Goal: Task Accomplishment & Management: Complete application form

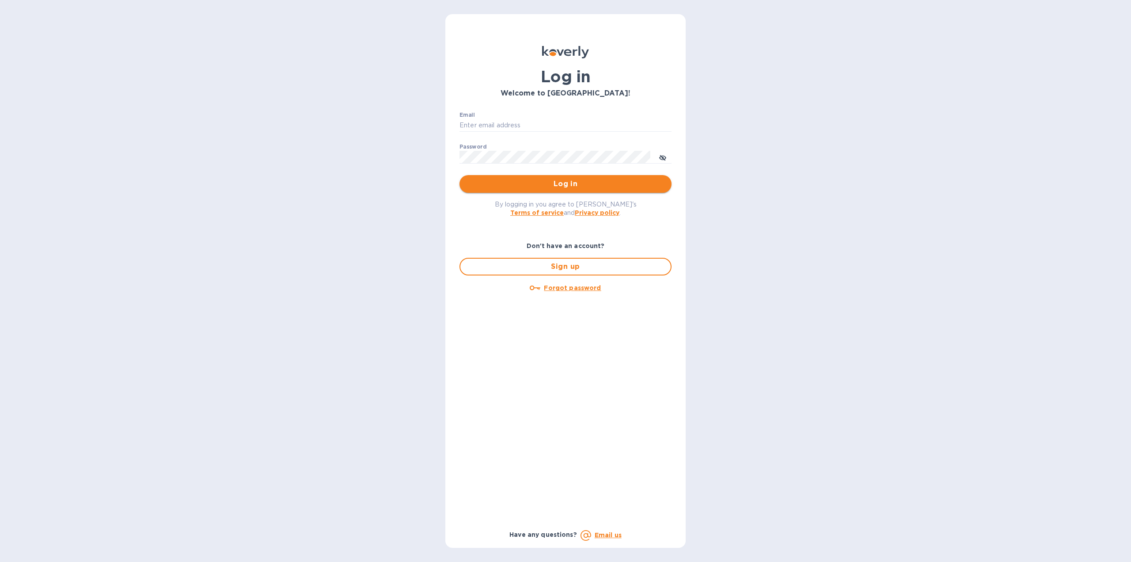
type input "oodlerexpress@gmail.com"
click at [545, 188] on span "Log in" at bounding box center [566, 184] width 198 height 11
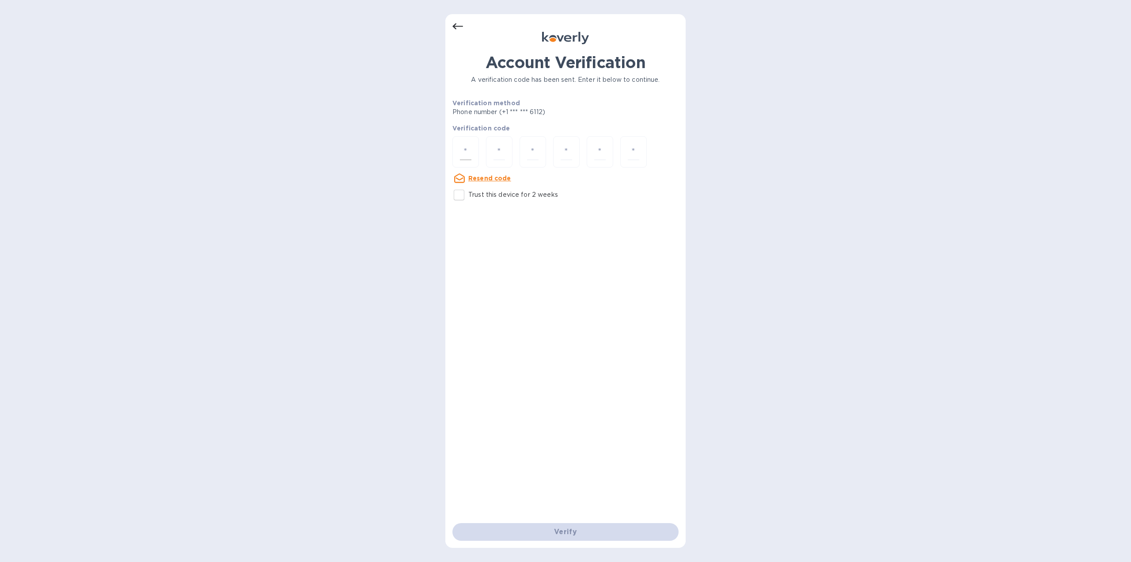
click at [471, 154] on input "number" at bounding box center [465, 152] width 11 height 16
click at [460, 190] on input "Trust this device for 2 weeks" at bounding box center [459, 195] width 19 height 19
checkbox input "true"
click at [471, 147] on div at bounding box center [465, 151] width 27 height 31
click at [468, 152] on input "number" at bounding box center [465, 152] width 11 height 16
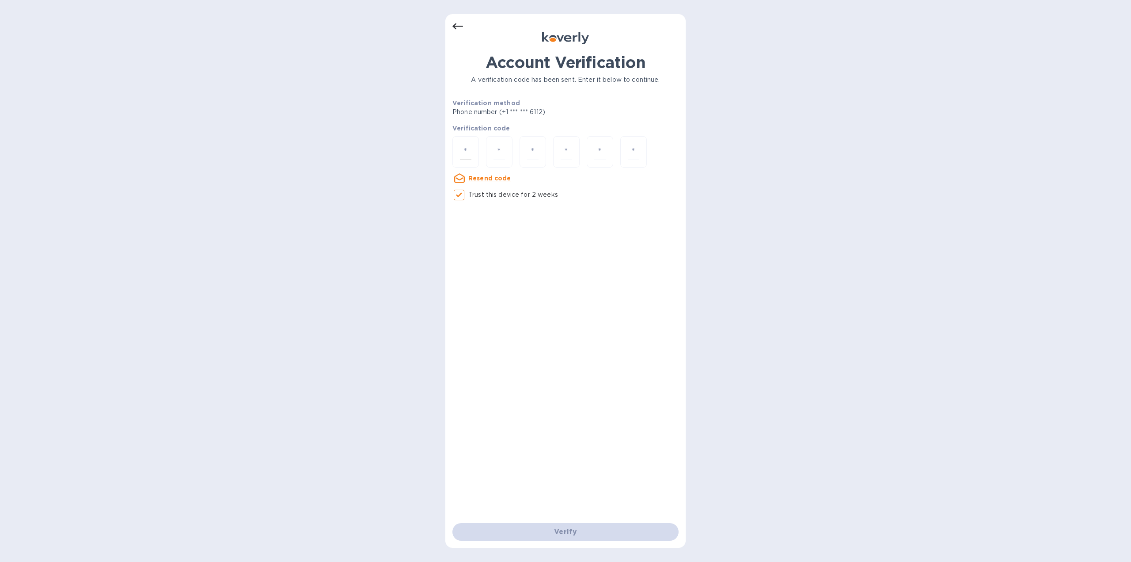
click at [471, 154] on div at bounding box center [465, 151] width 27 height 31
type input "8"
type input "1"
type input "9"
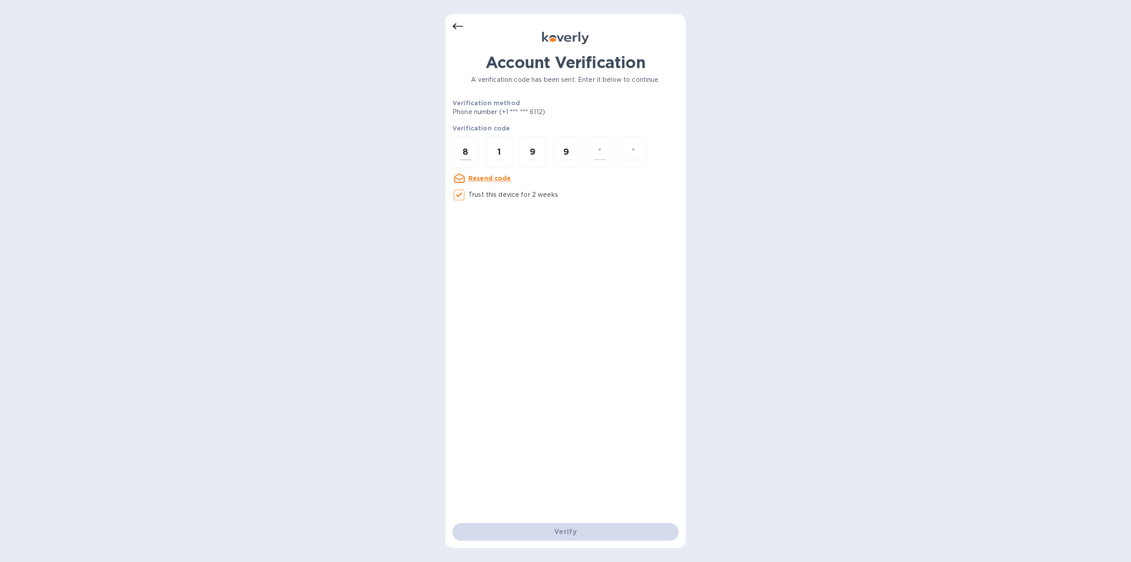
type input "1"
type input "4"
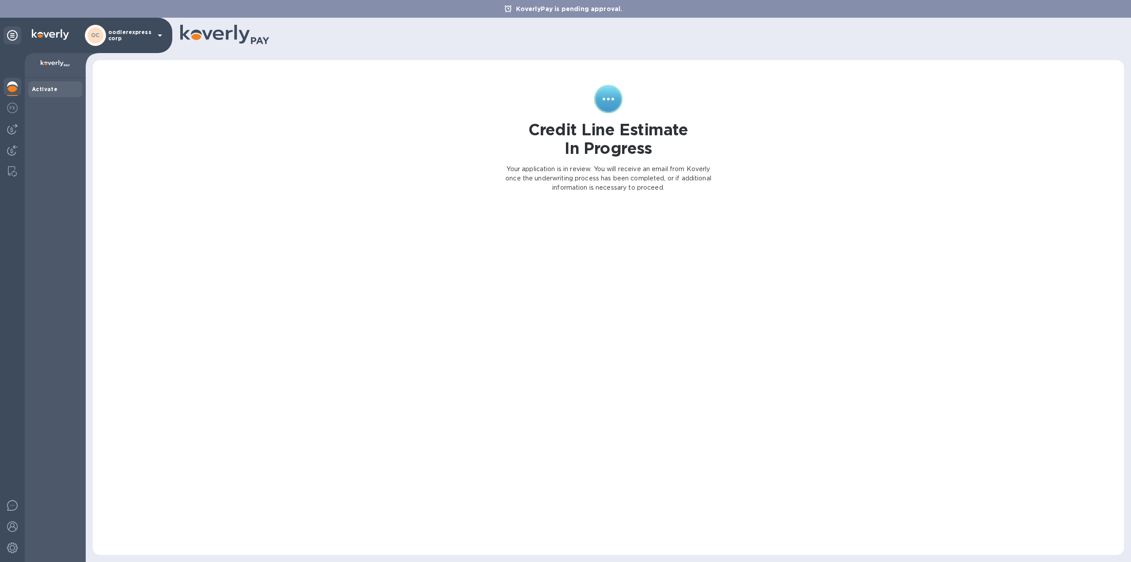
click at [6, 84] on div at bounding box center [13, 87] width 18 height 19
click at [18, 115] on div at bounding box center [13, 108] width 18 height 19
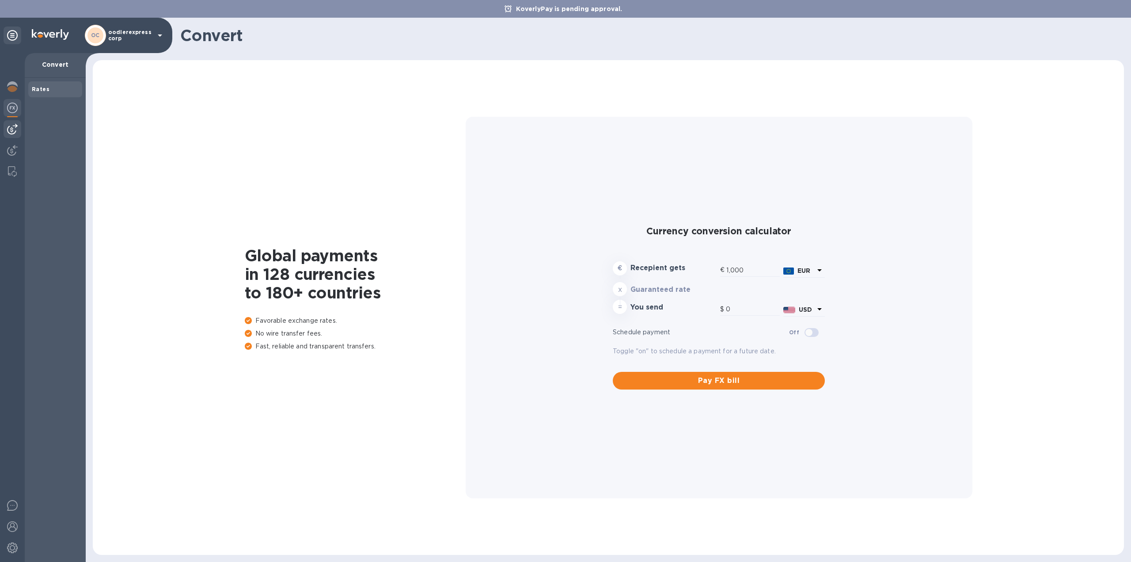
click at [16, 126] on img at bounding box center [12, 129] width 11 height 11
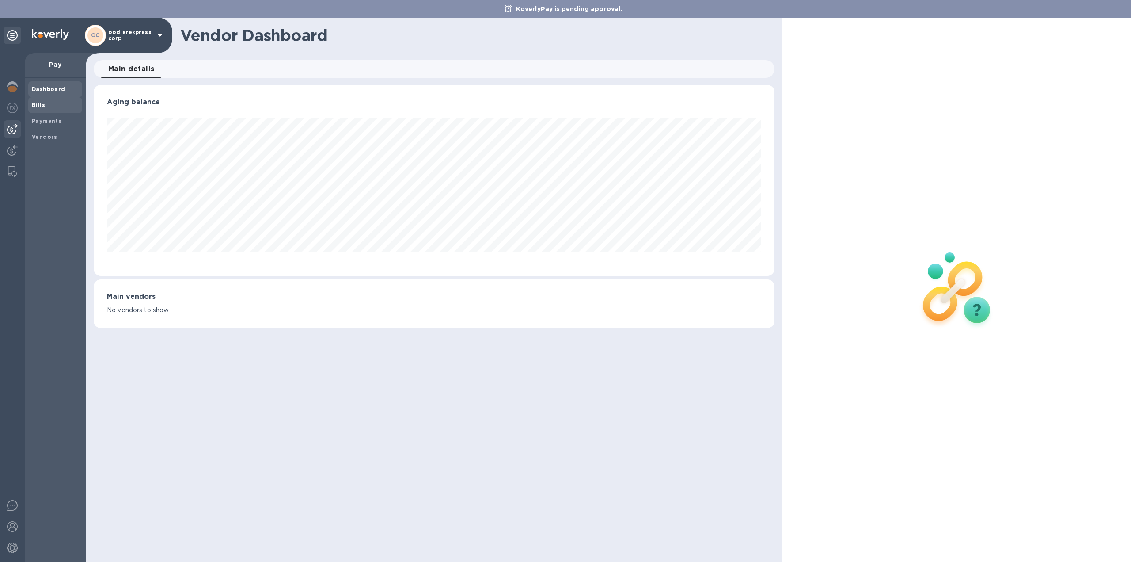
scroll to position [191, 681]
click at [42, 101] on span "Bills" at bounding box center [38, 105] width 13 height 9
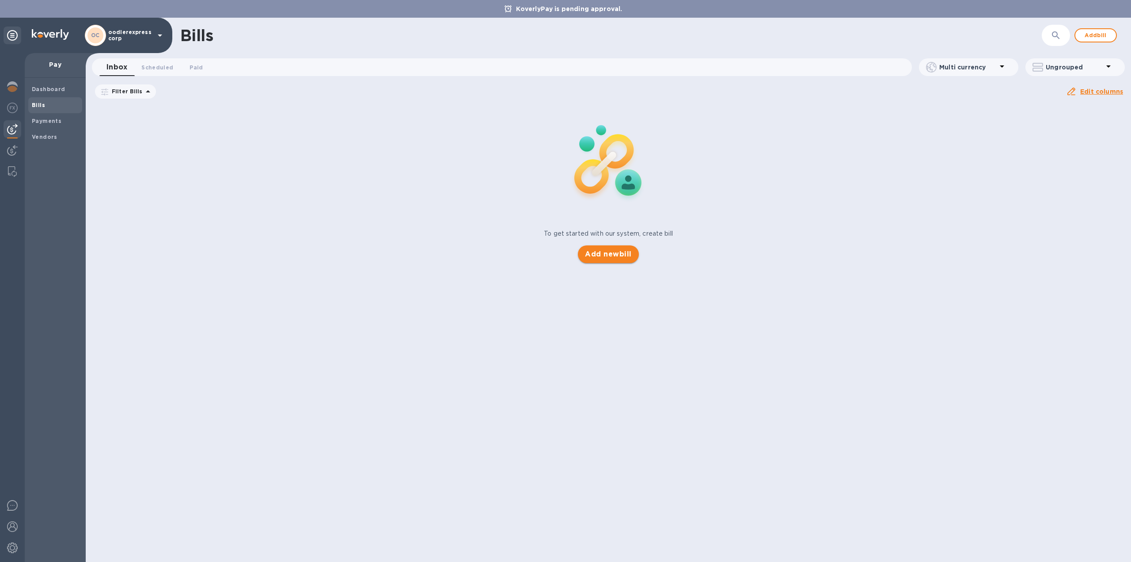
click at [600, 250] on span "Add new bill" at bounding box center [608, 254] width 46 height 11
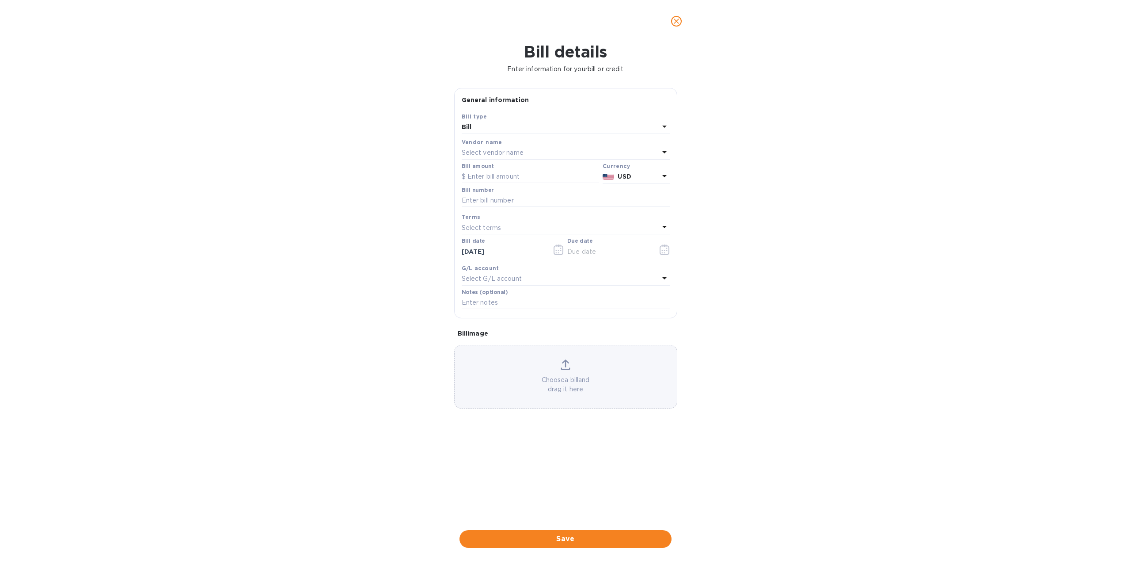
click at [476, 128] on div "Bill" at bounding box center [561, 127] width 198 height 12
click at [476, 128] on div "Bill type" at bounding box center [565, 132] width 187 height 8
click at [455, 156] on div "Save Bill type Bill Bill type Bill Credit Vendor name Select vendor name Bill a…" at bounding box center [566, 215] width 222 height 206
click at [475, 157] on p "Select vendor name" at bounding box center [493, 152] width 62 height 9
click at [486, 201] on p "DOS Express" at bounding box center [562, 202] width 187 height 9
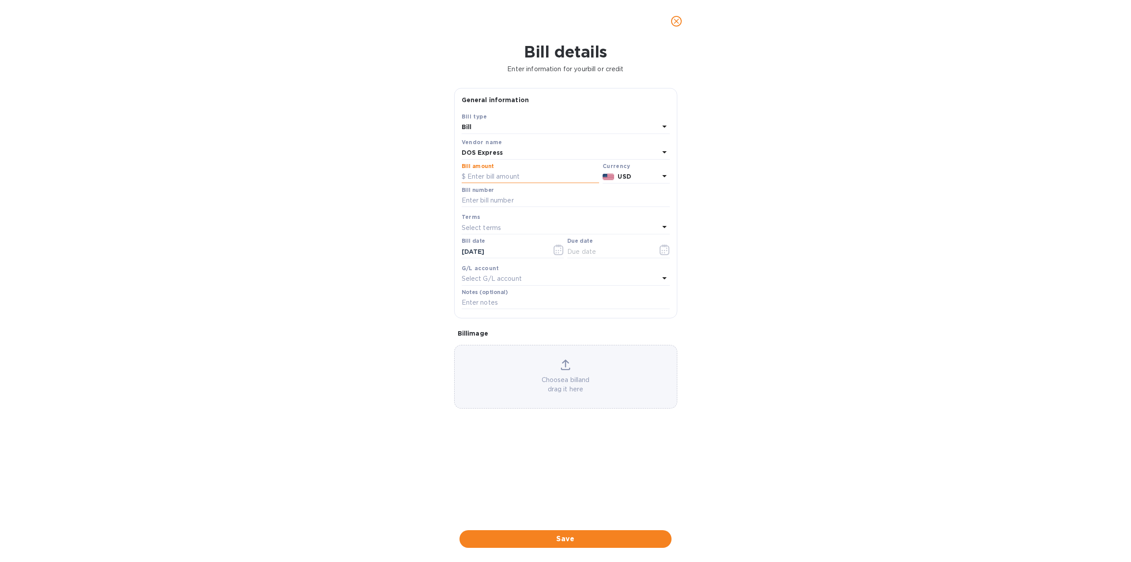
click at [478, 178] on input "text" at bounding box center [530, 176] width 137 height 13
click at [507, 174] on input "text" at bounding box center [530, 176] width 137 height 13
type input "426.50"
click at [496, 198] on input "text" at bounding box center [566, 200] width 208 height 13
click at [466, 201] on input "51 Dos" at bounding box center [566, 200] width 208 height 13
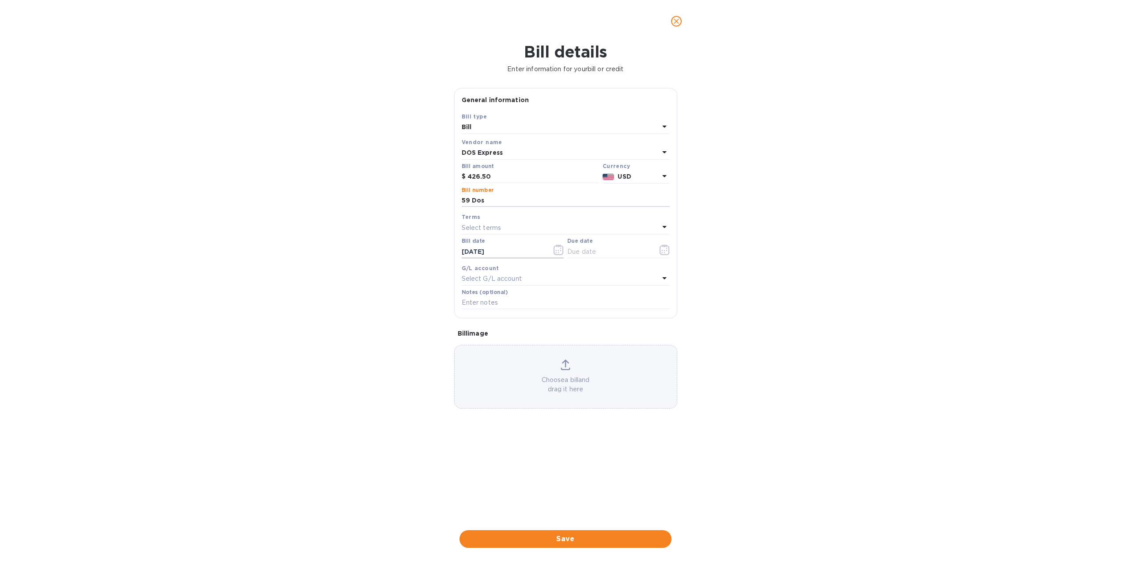
type input "59 Dos"
click at [506, 253] on input "[DATE]" at bounding box center [504, 251] width 84 height 13
click at [664, 253] on icon "button" at bounding box center [664, 252] width 1 height 1
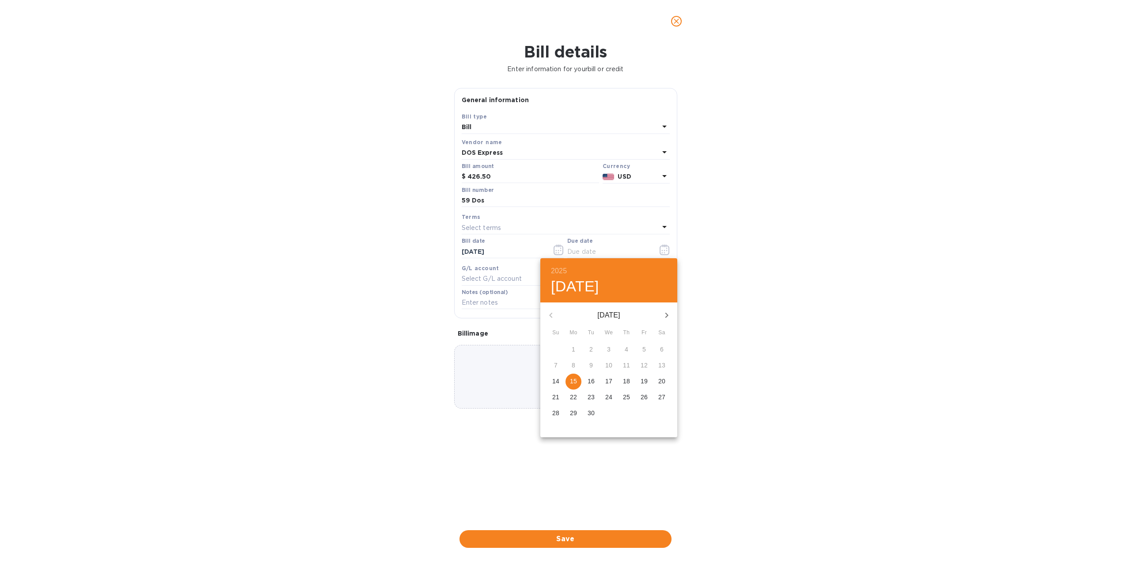
type input "[DATE]"
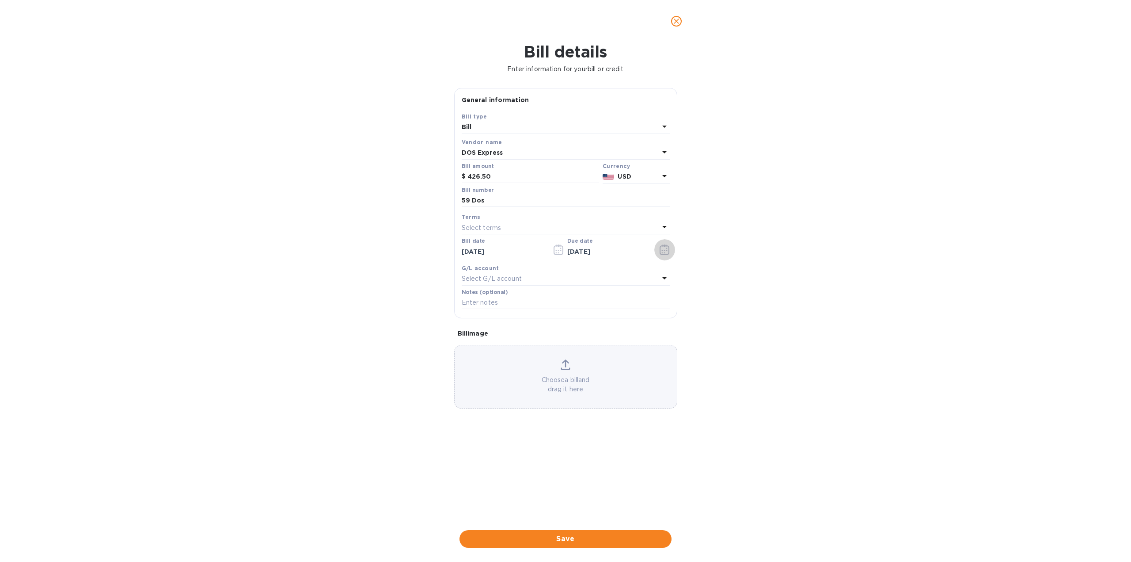
click at [576, 277] on div "Select G/L account" at bounding box center [561, 279] width 198 height 12
drag, startPoint x: 443, startPoint y: 255, endPoint x: 467, endPoint y: 277, distance: 32.2
click at [443, 255] on div "Bill details Enter information for your bill or credit General information Save…" at bounding box center [565, 301] width 1131 height 519
click at [576, 368] on div "Choose a bill and drag it here" at bounding box center [566, 376] width 222 height 34
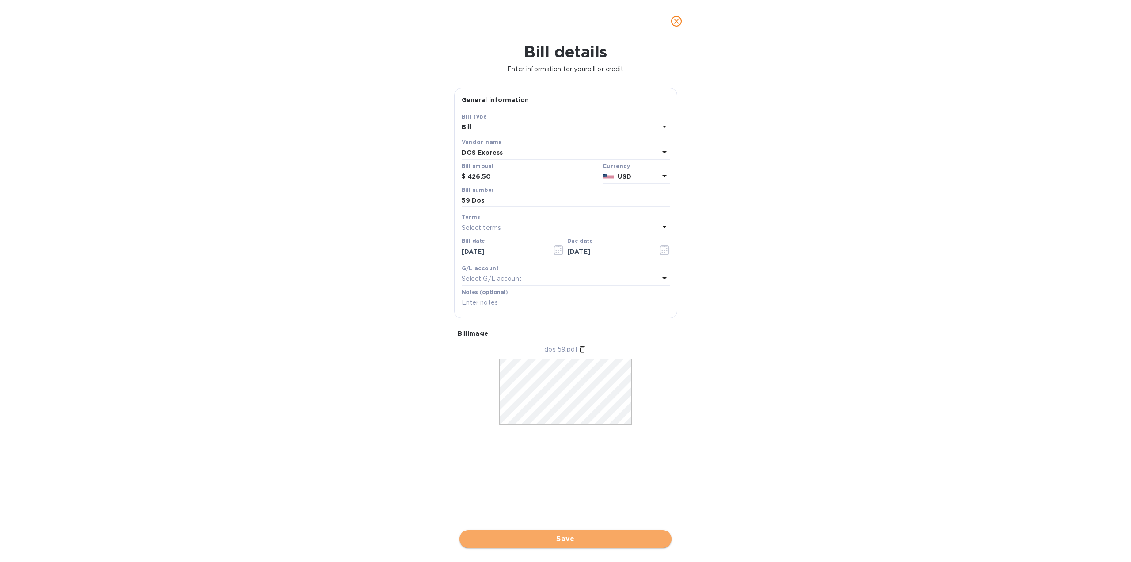
click at [562, 537] on span "Save" at bounding box center [566, 538] width 198 height 11
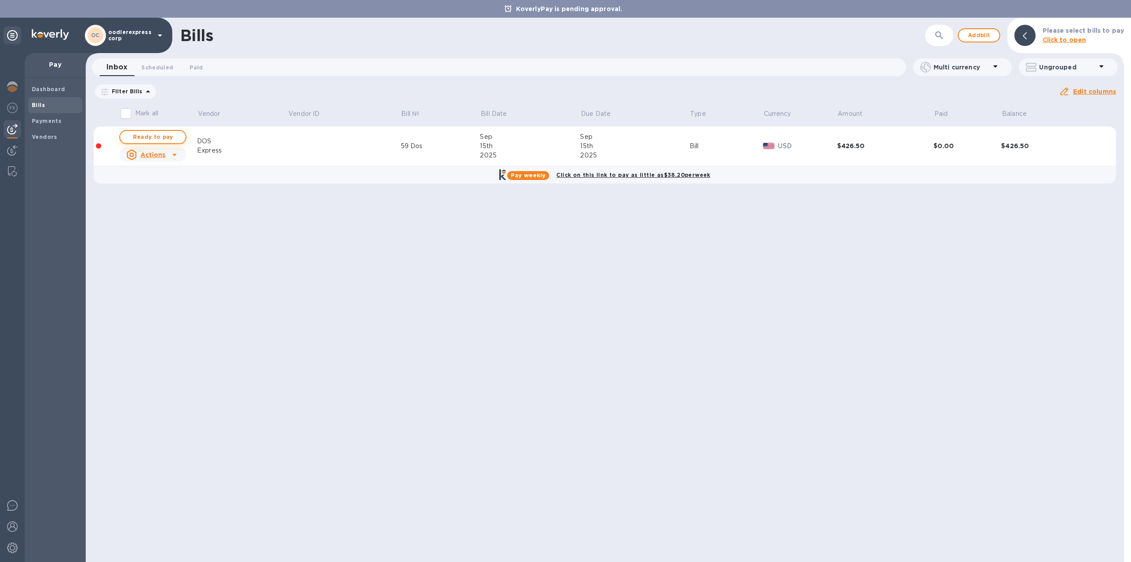
click at [160, 137] on span "Ready to pay" at bounding box center [152, 137] width 51 height 11
checkbox input "true"
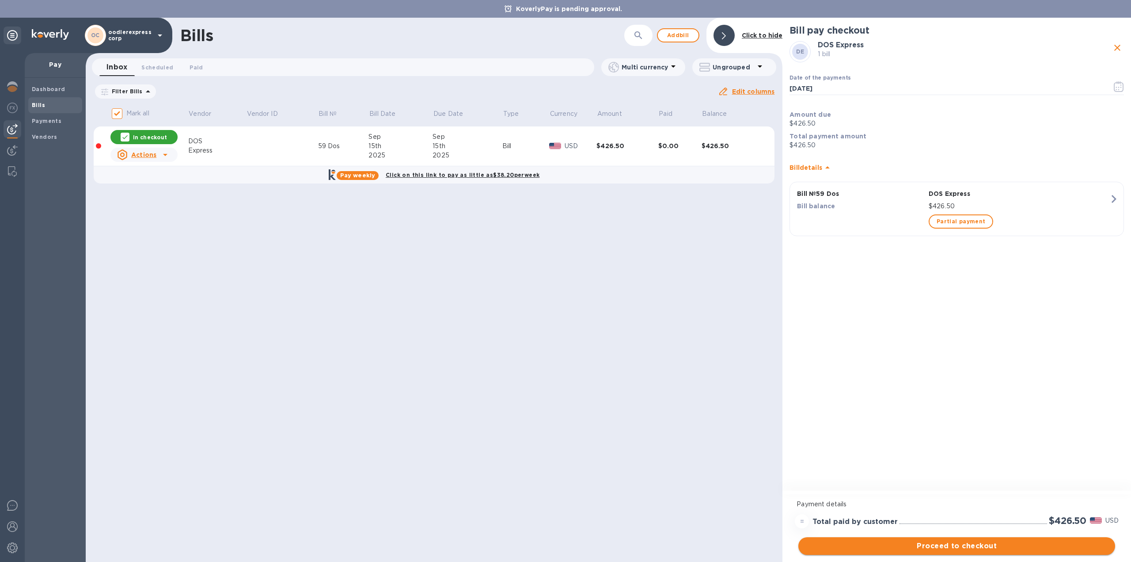
click at [953, 543] on span "Proceed to checkout" at bounding box center [957, 545] width 303 height 11
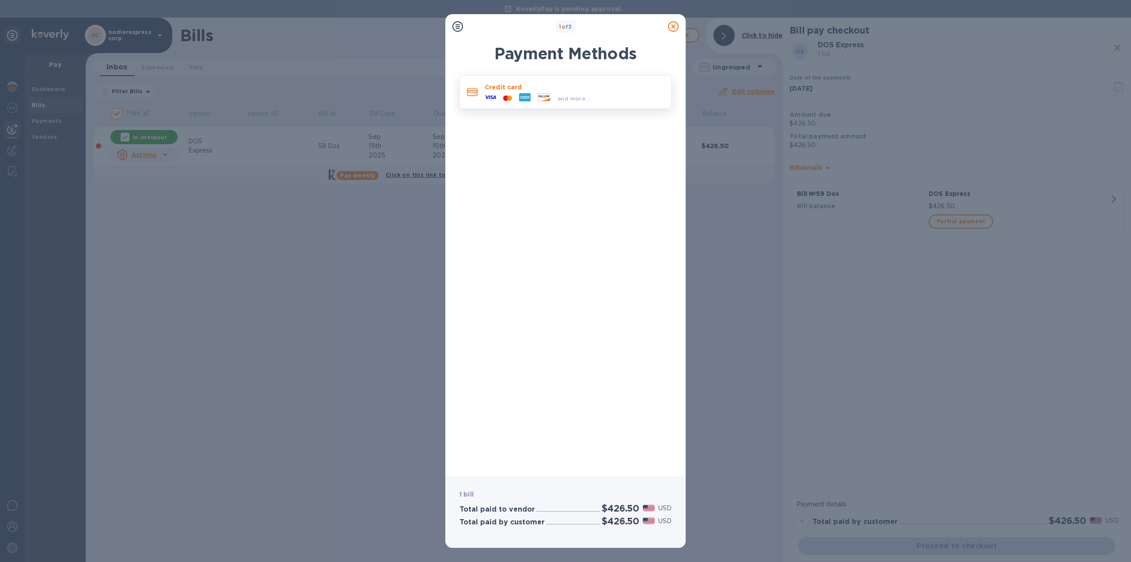
click at [531, 91] on p "Credit card" at bounding box center [574, 87] width 179 height 9
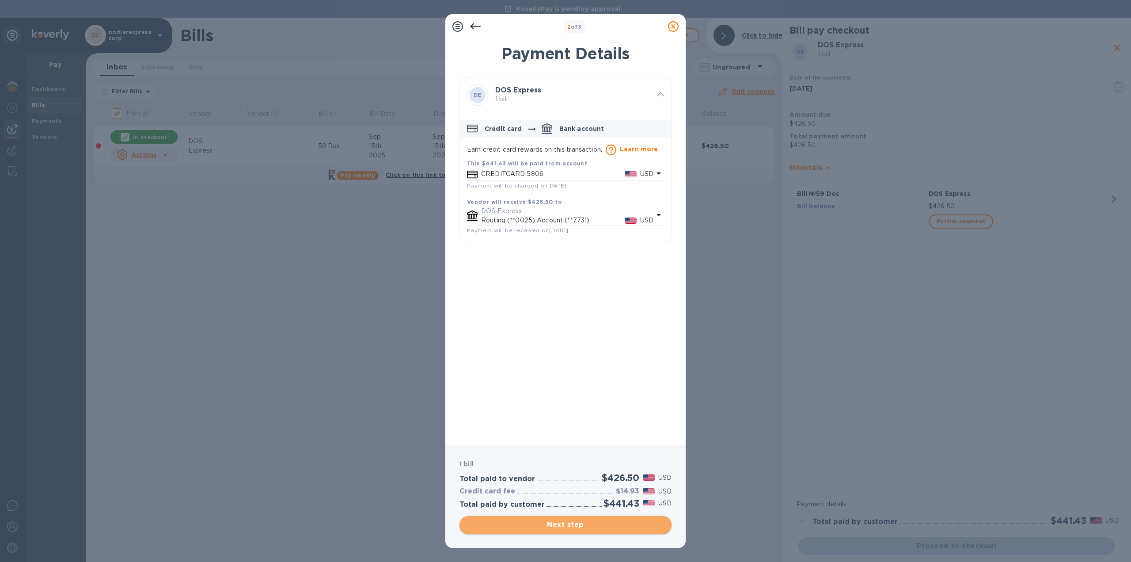
click at [563, 521] on span "Next step" at bounding box center [566, 524] width 198 height 11
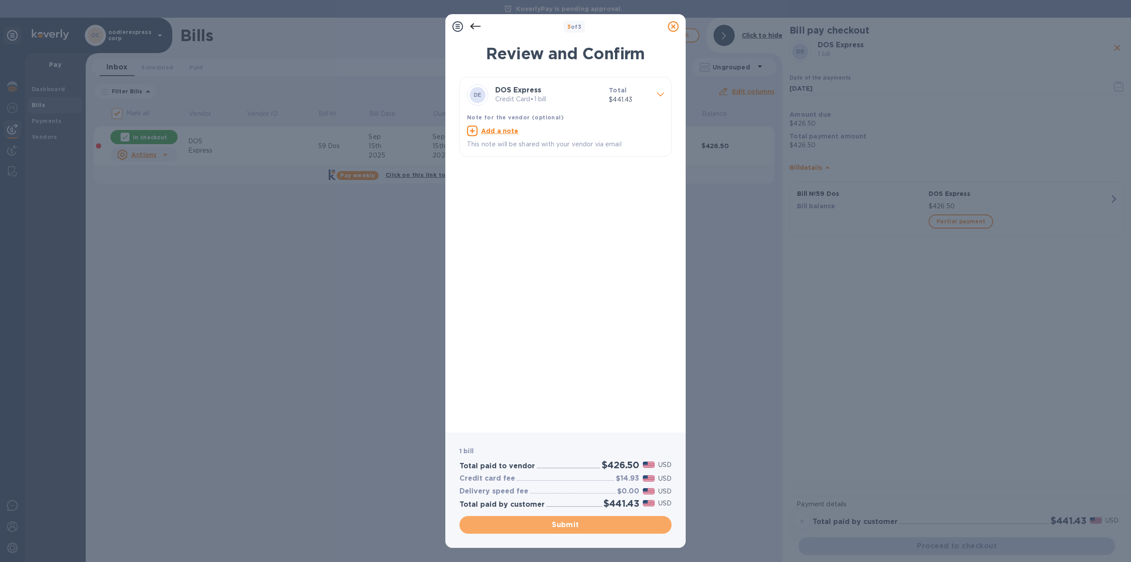
click at [578, 524] on span "Submit" at bounding box center [566, 524] width 198 height 11
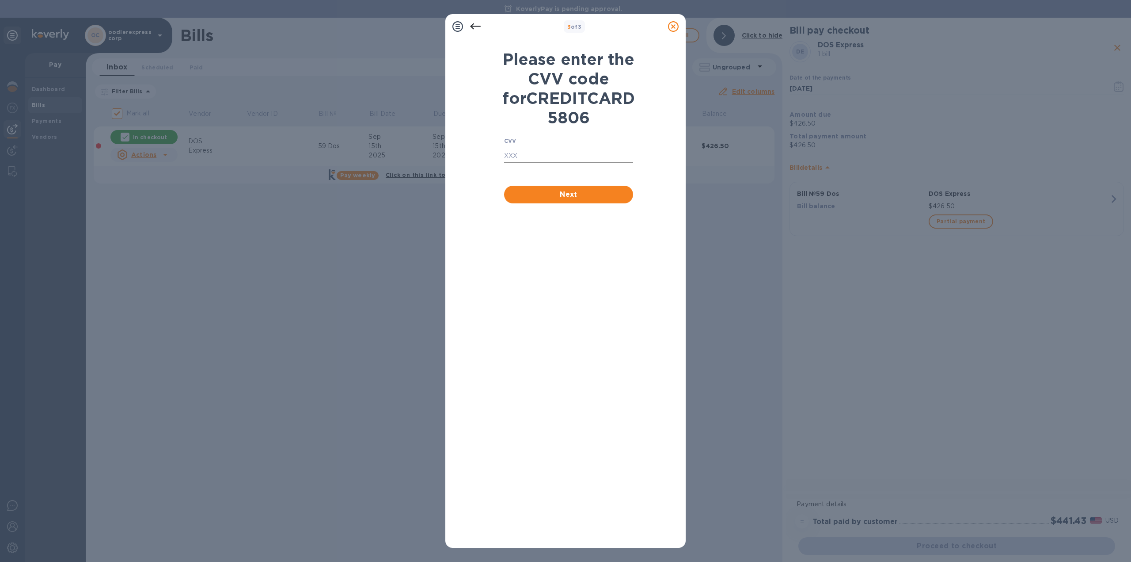
click at [518, 163] on input "text" at bounding box center [568, 155] width 129 height 13
type input "177"
click button "Next" at bounding box center [568, 195] width 129 height 18
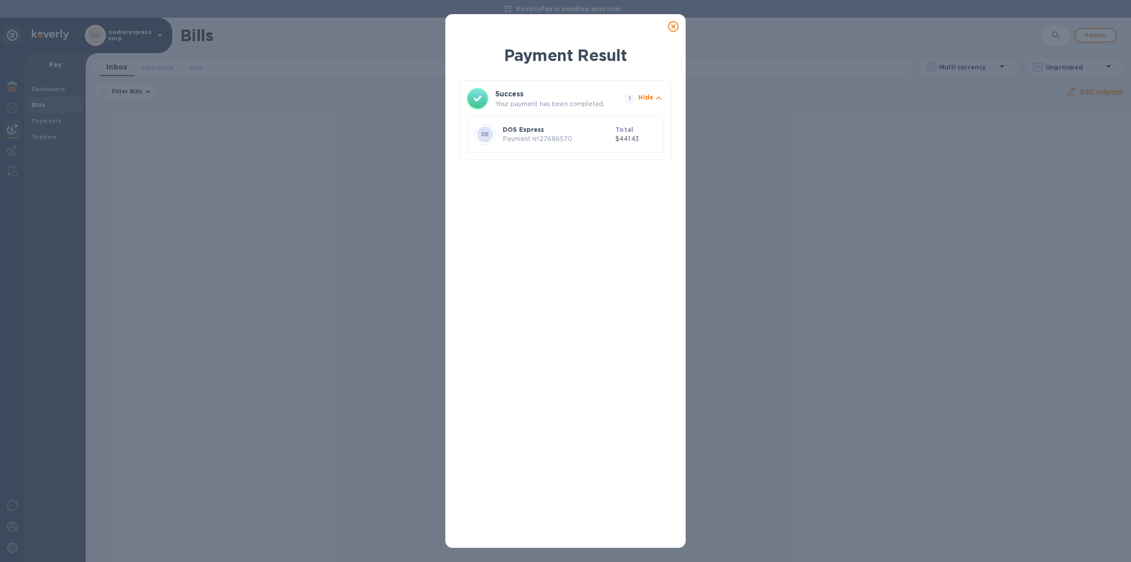
click at [673, 26] on icon at bounding box center [673, 26] width 11 height 11
